Goal: Navigation & Orientation: Find specific page/section

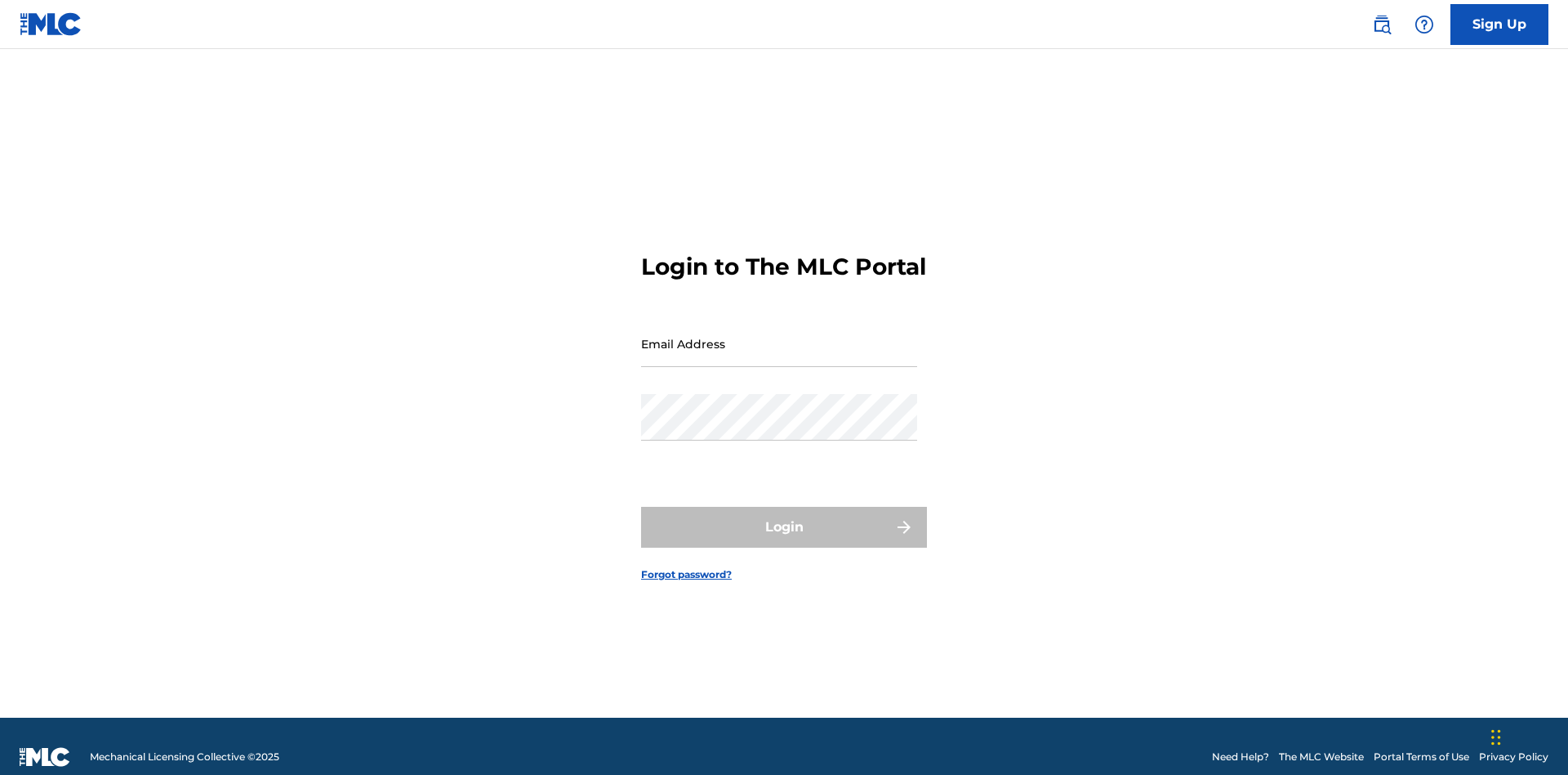
scroll to position [21, 0]
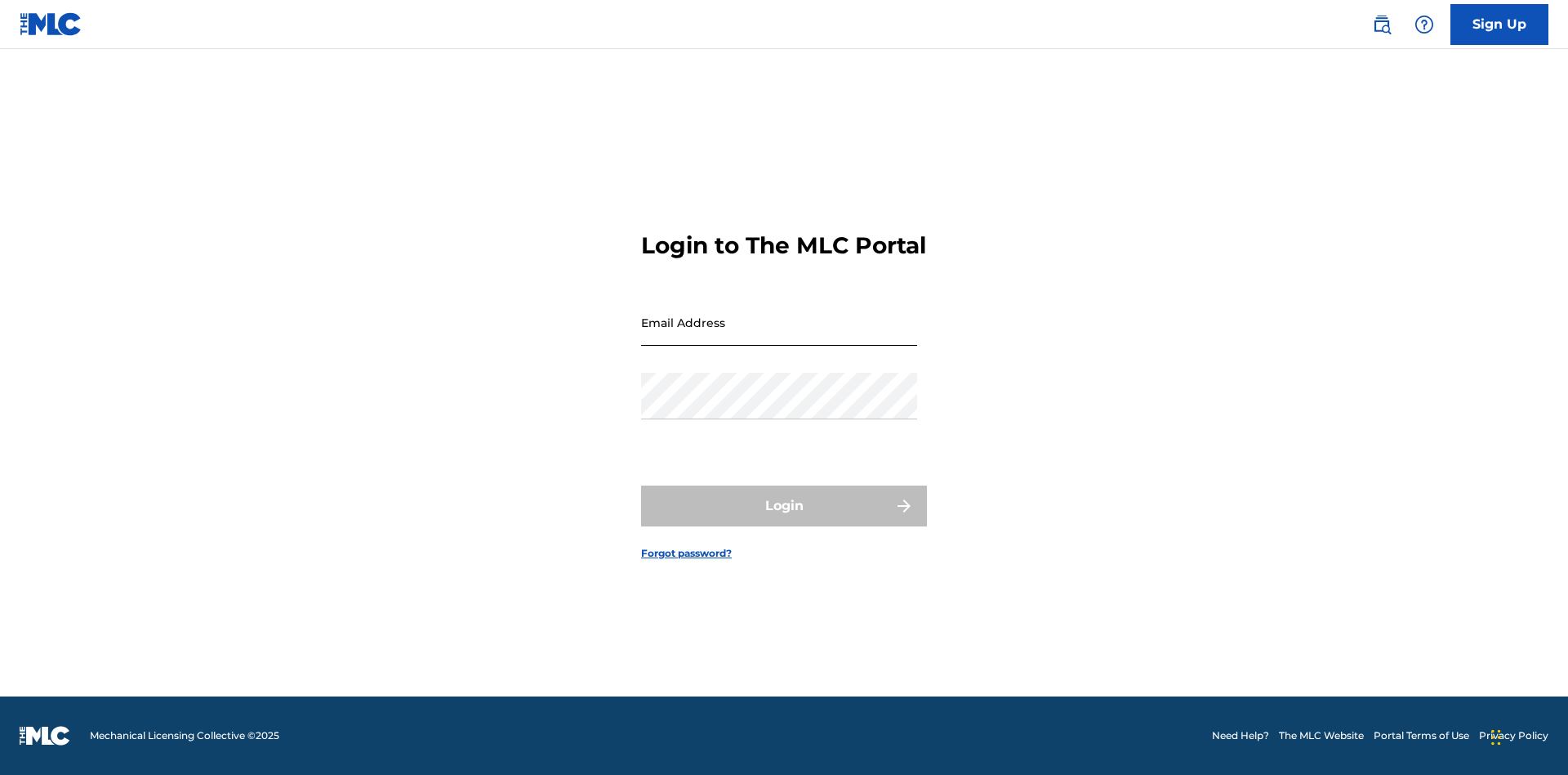
click at [779, 336] on input "Email Address" at bounding box center [779, 322] width 276 height 46
type input "[EMAIL_ADDRESS][DOMAIN_NAME]"
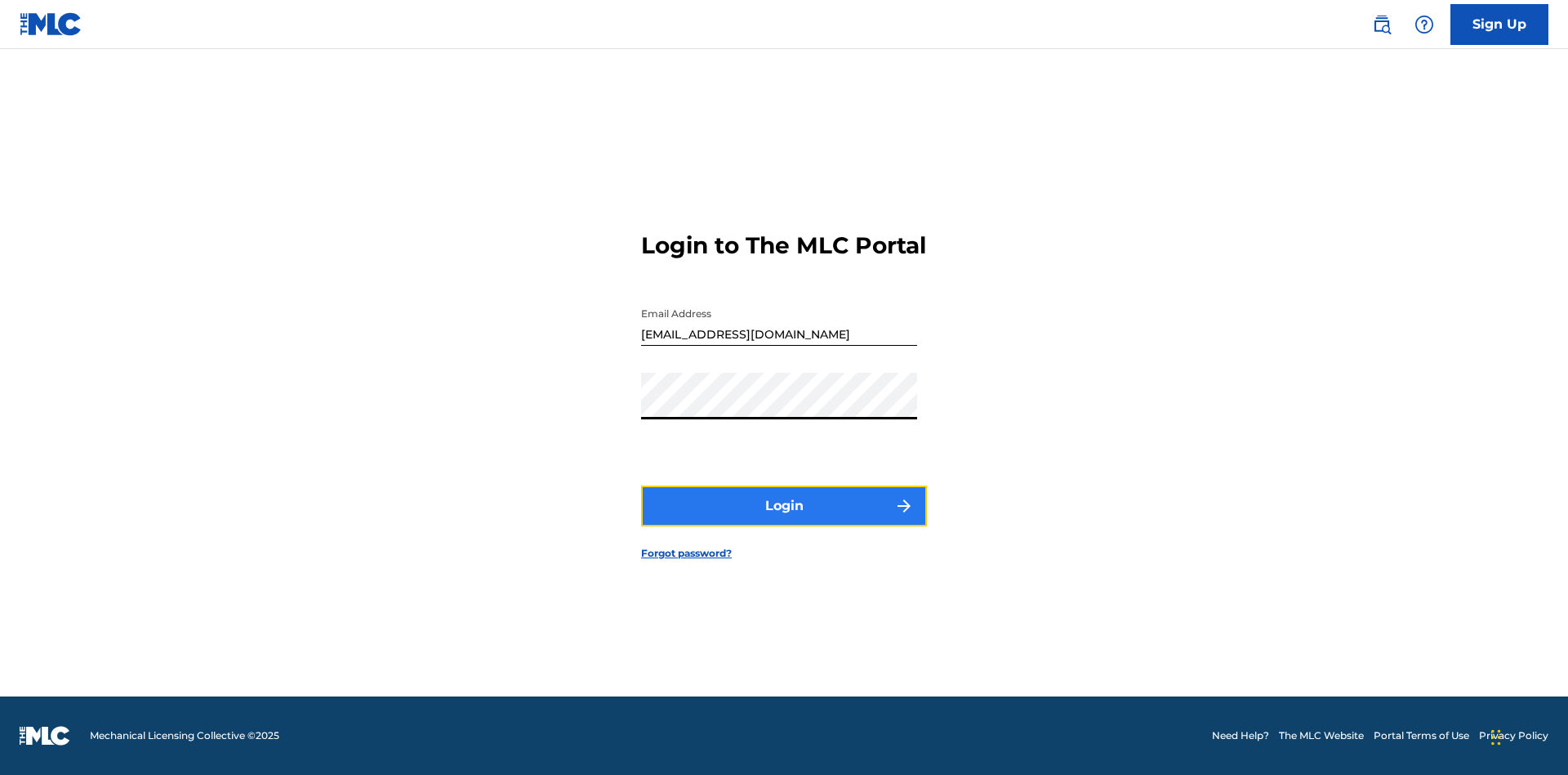
click at [784, 520] on button "Login" at bounding box center [784, 505] width 286 height 41
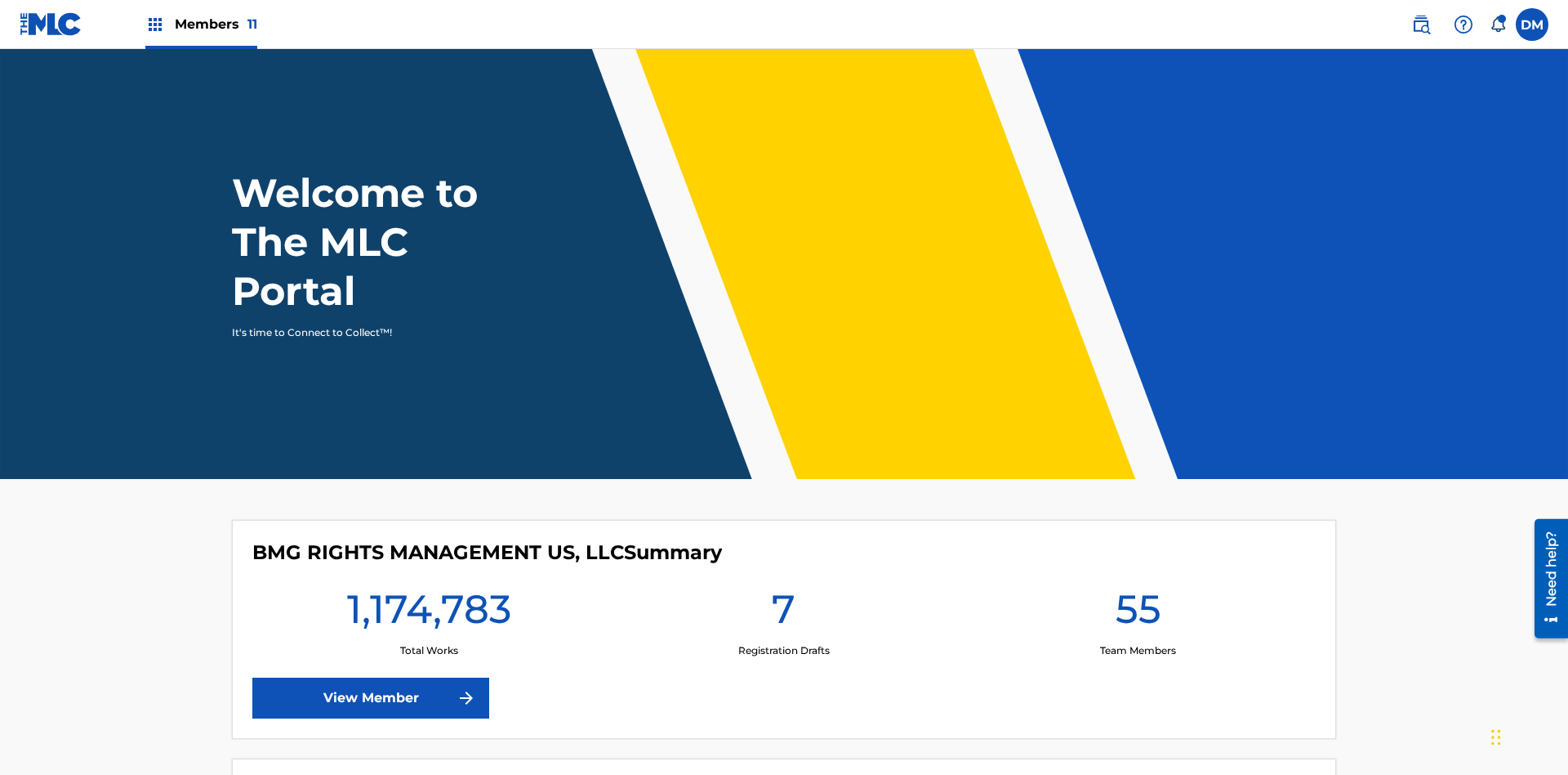
click at [201, 24] on span "Members 11" at bounding box center [216, 24] width 82 height 18
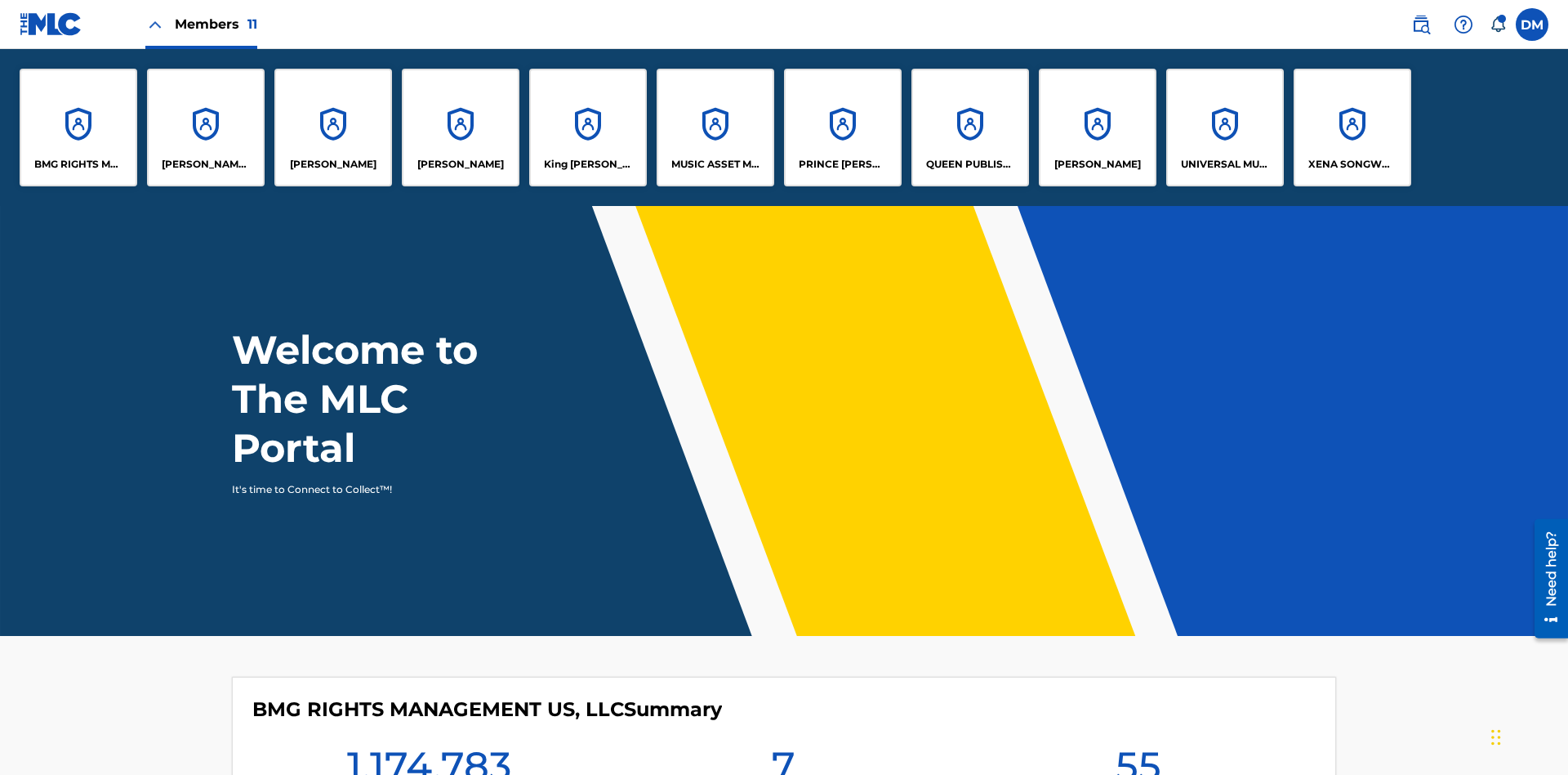
scroll to position [59, 0]
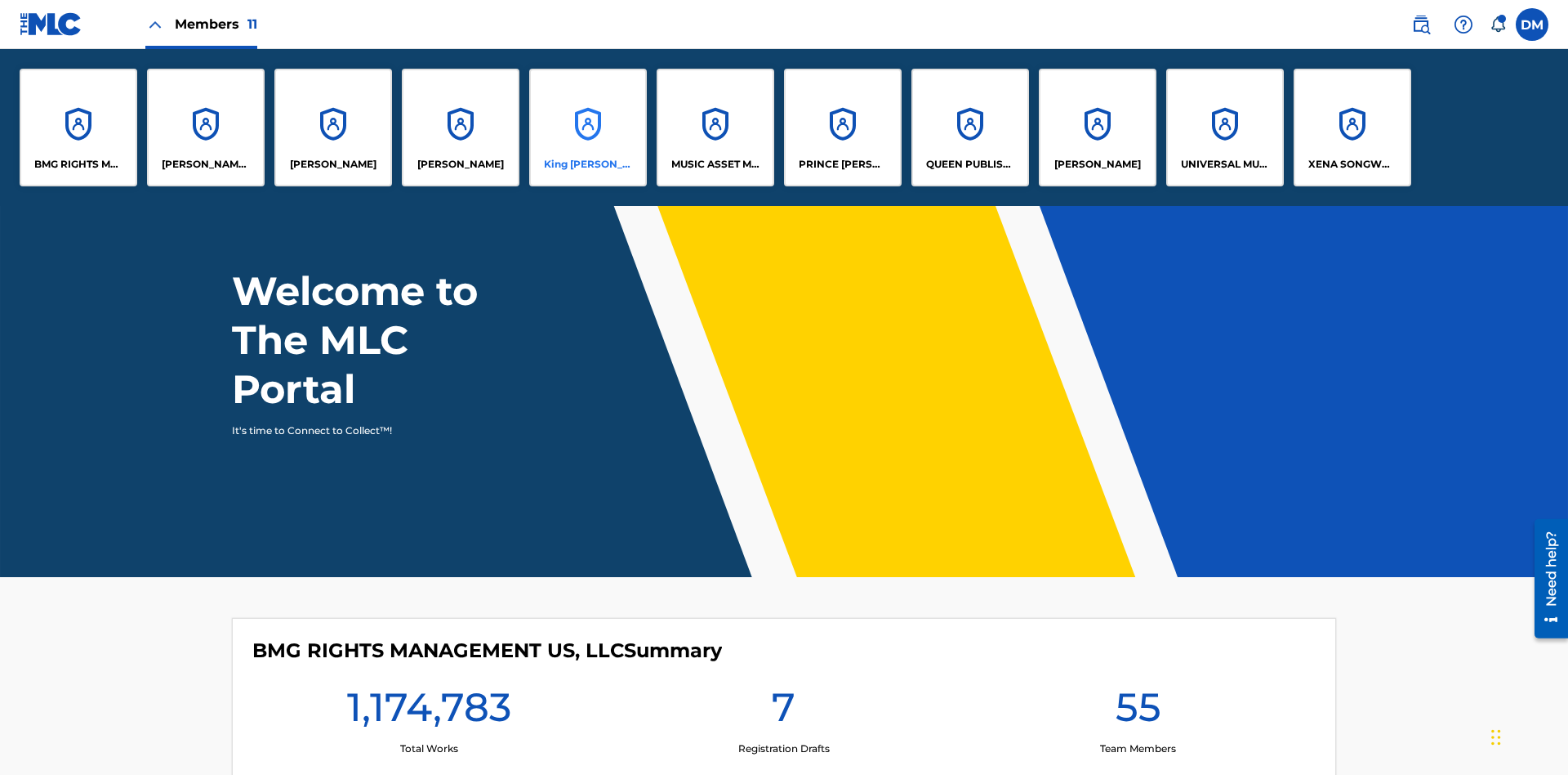
click at [588, 165] on p "King [PERSON_NAME]" at bounding box center [588, 165] width 89 height 15
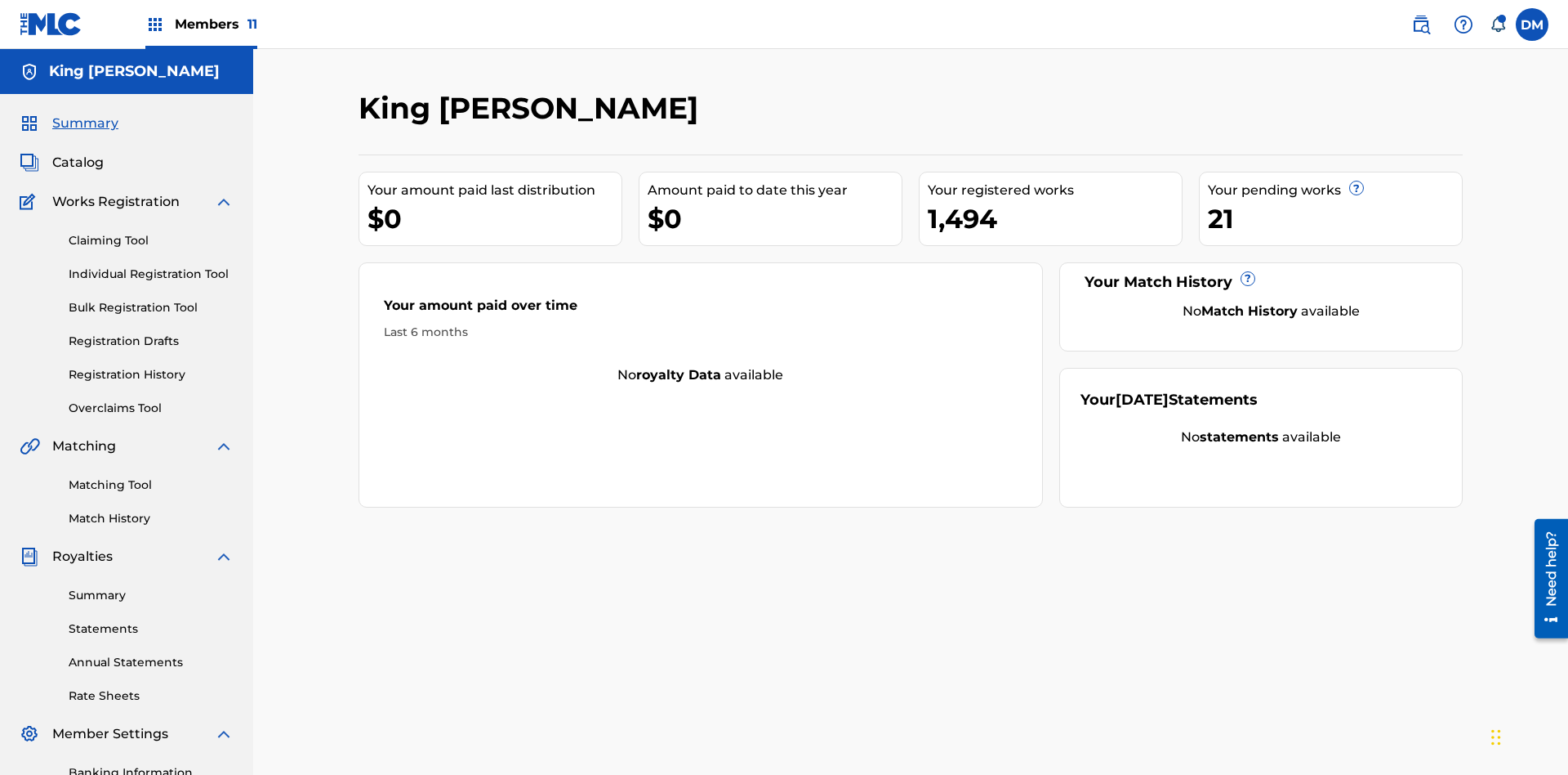
scroll to position [238, 0]
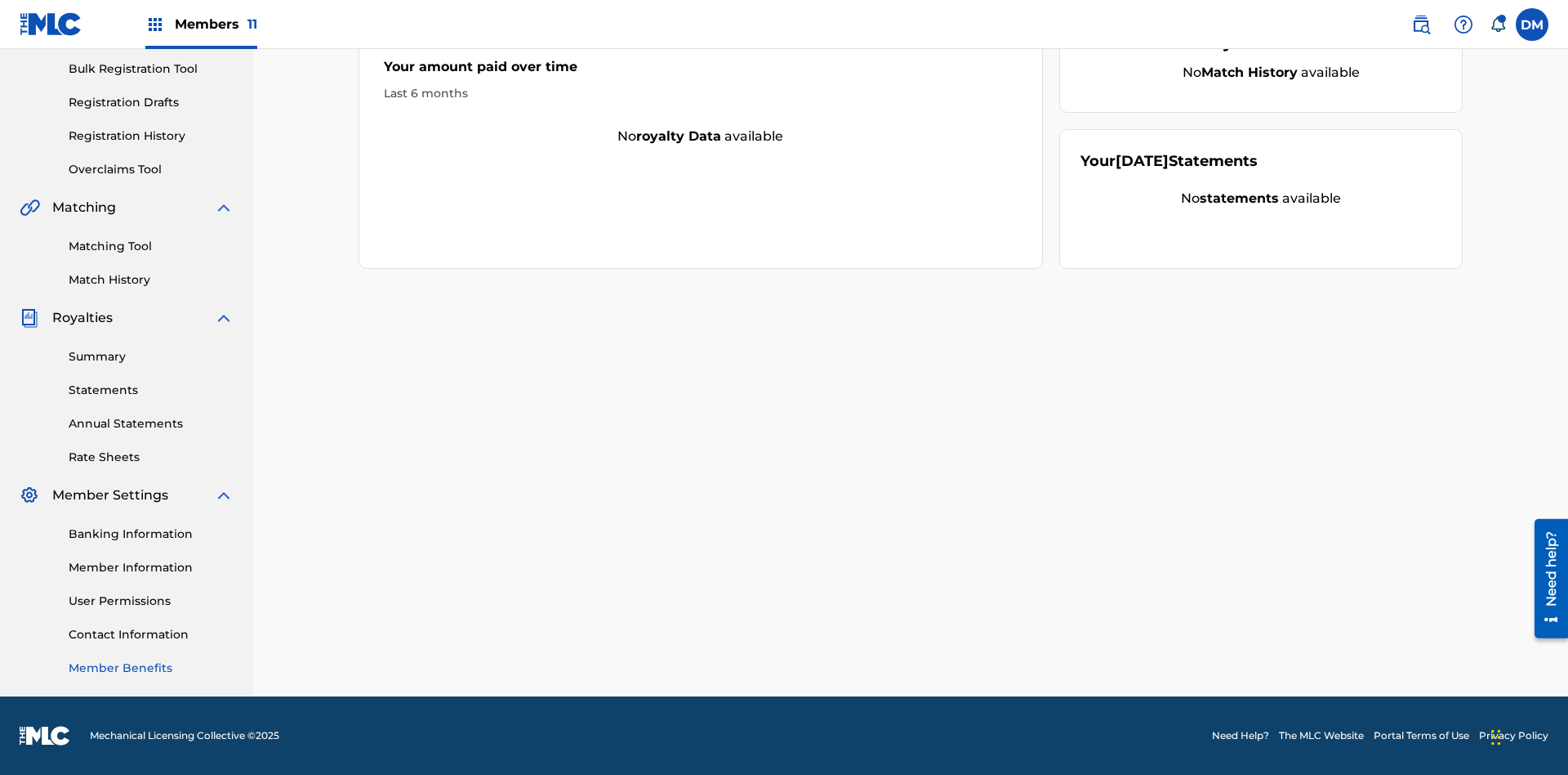
click at [151, 668] on link "Member Benefits" at bounding box center [151, 668] width 165 height 17
